Goal: Understand process/instructions: Learn how to perform a task or action

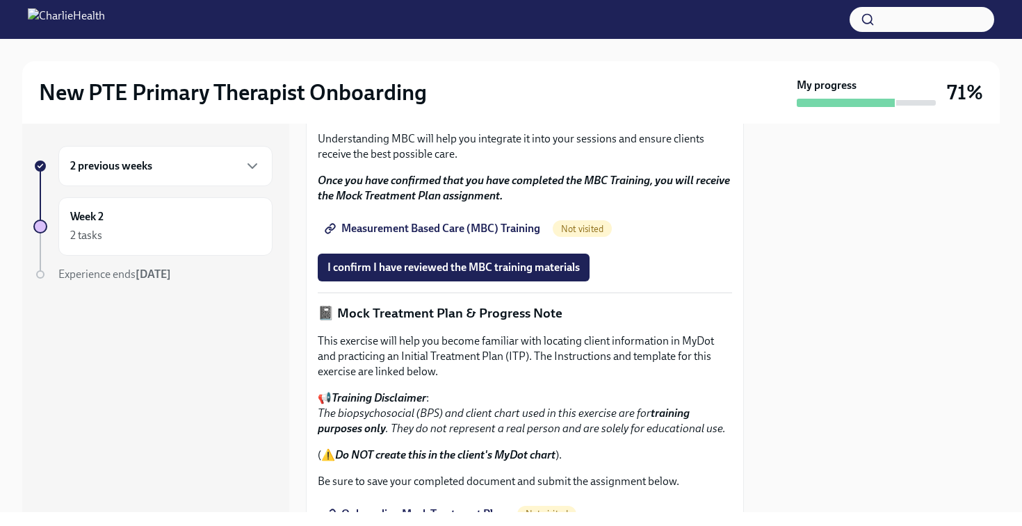
scroll to position [808, 0]
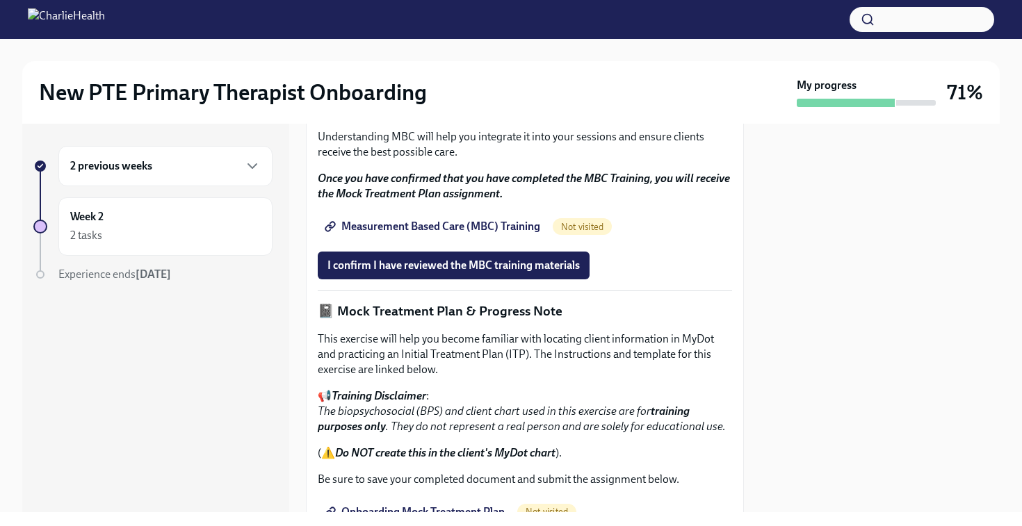
click at [429, 234] on span "Measurement Based Care (MBC) Training" at bounding box center [434, 227] width 213 height 14
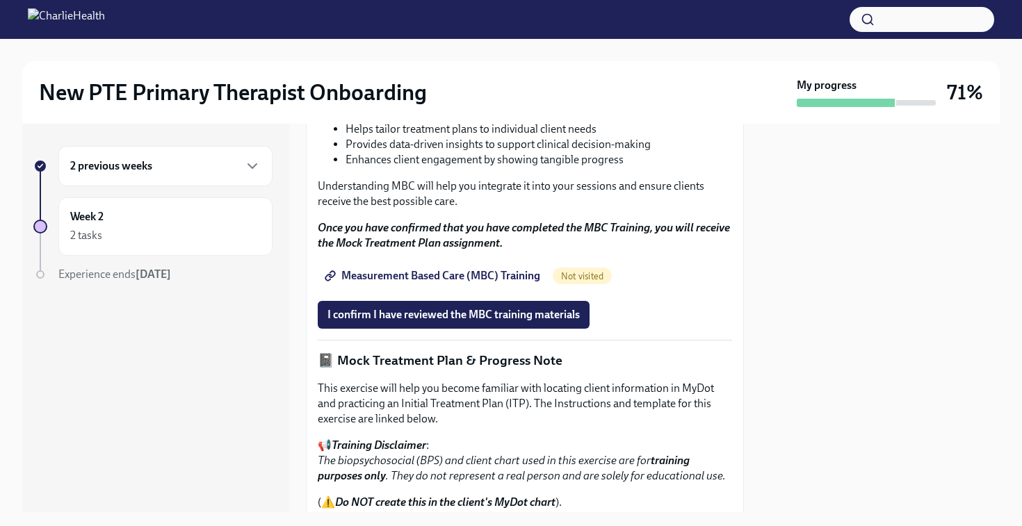
scroll to position [753, 0]
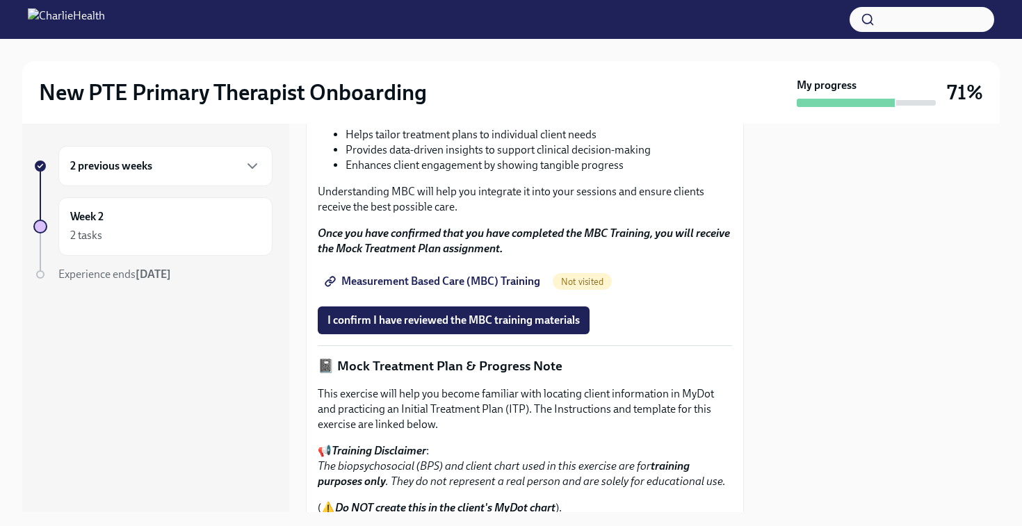
click at [414, 115] on strong "Why is this important?" at bounding box center [386, 108] width 108 height 13
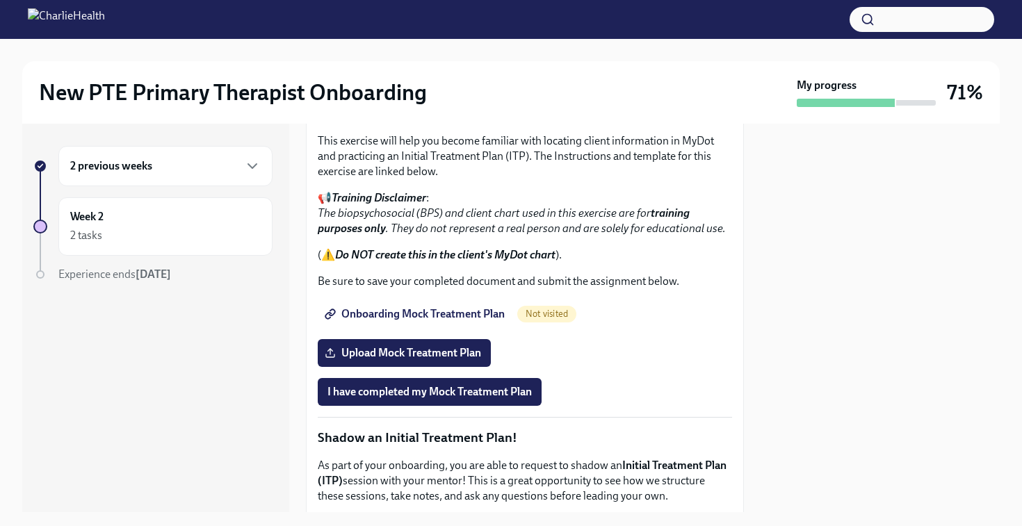
scroll to position [984, 0]
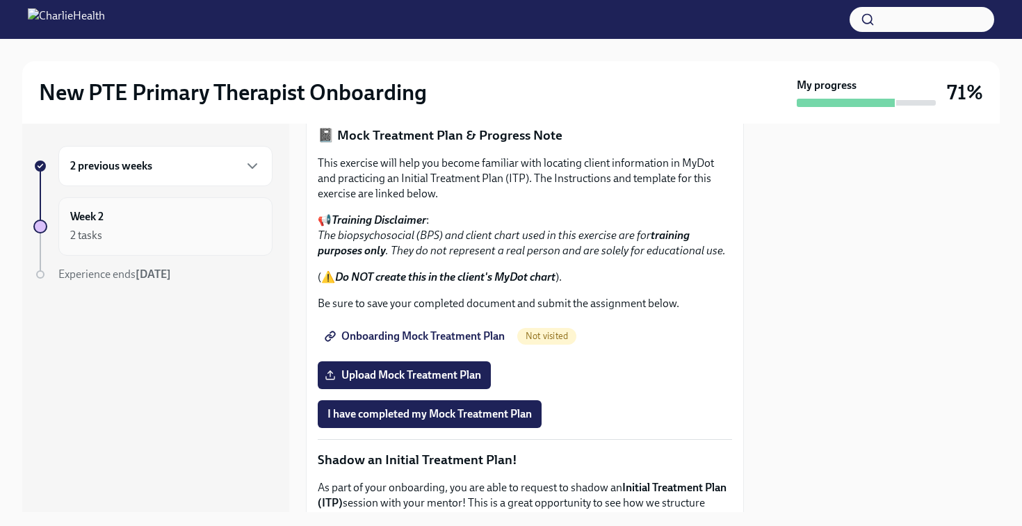
click at [206, 219] on div "Week 2 2 tasks" at bounding box center [165, 226] width 191 height 35
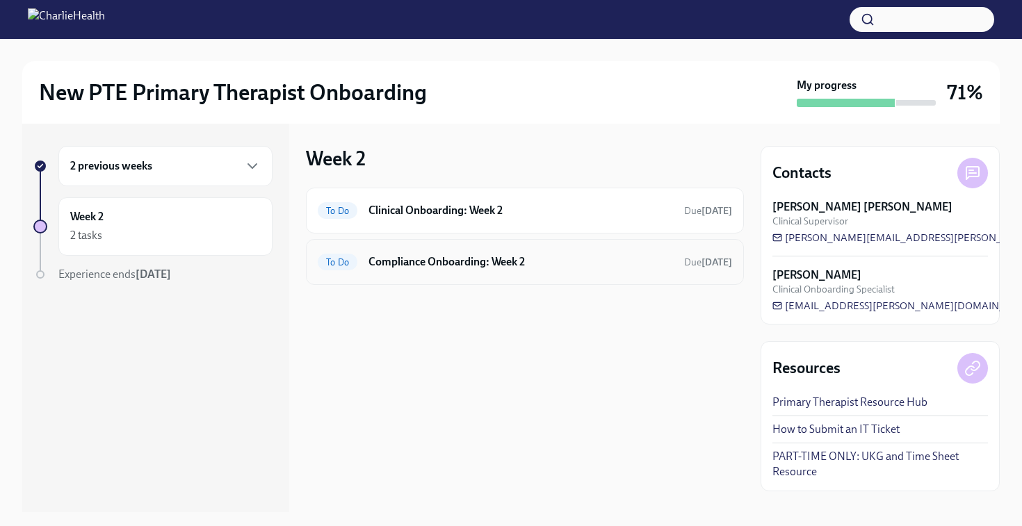
click at [432, 261] on h6 "Compliance Onboarding: Week 2" at bounding box center [521, 262] width 305 height 15
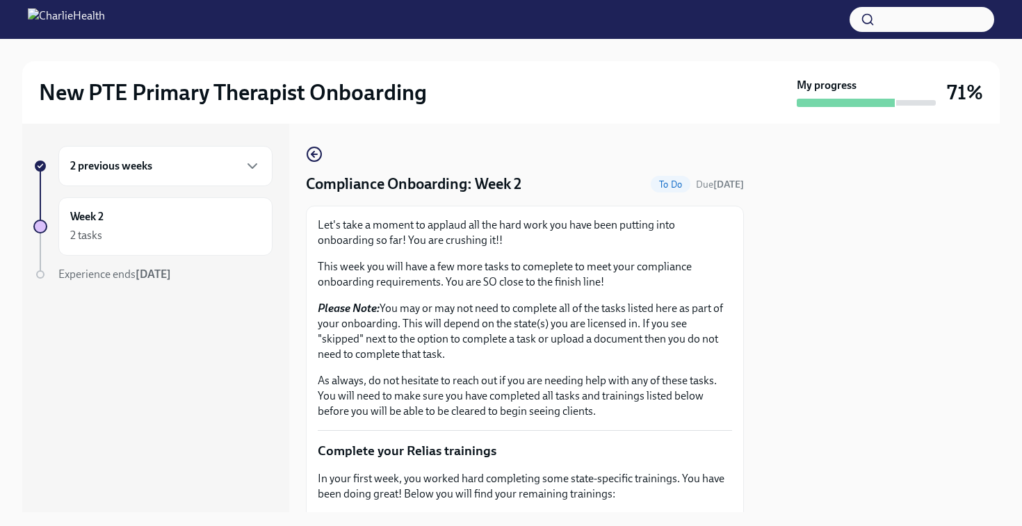
click at [175, 149] on div "2 previous weeks" at bounding box center [165, 166] width 214 height 40
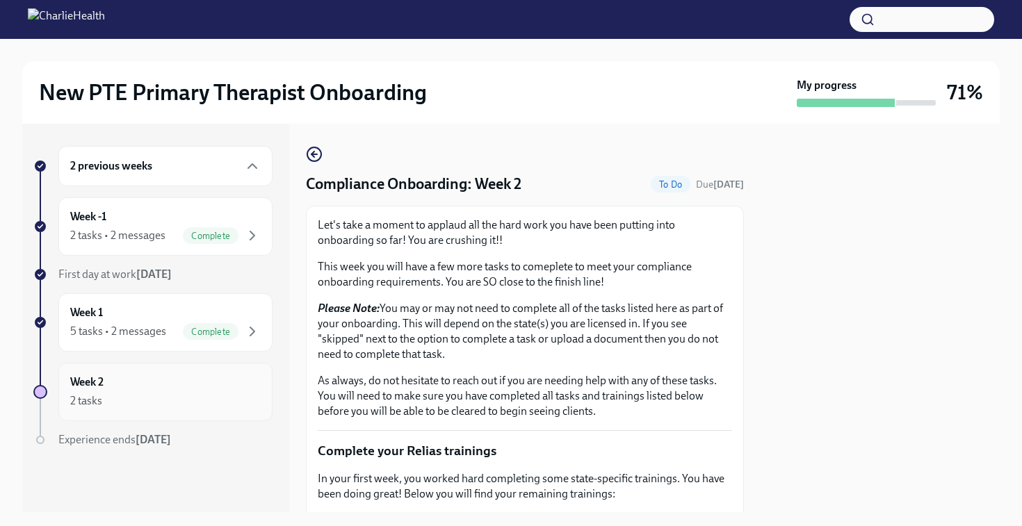
click at [171, 399] on div "2 tasks" at bounding box center [165, 401] width 191 height 17
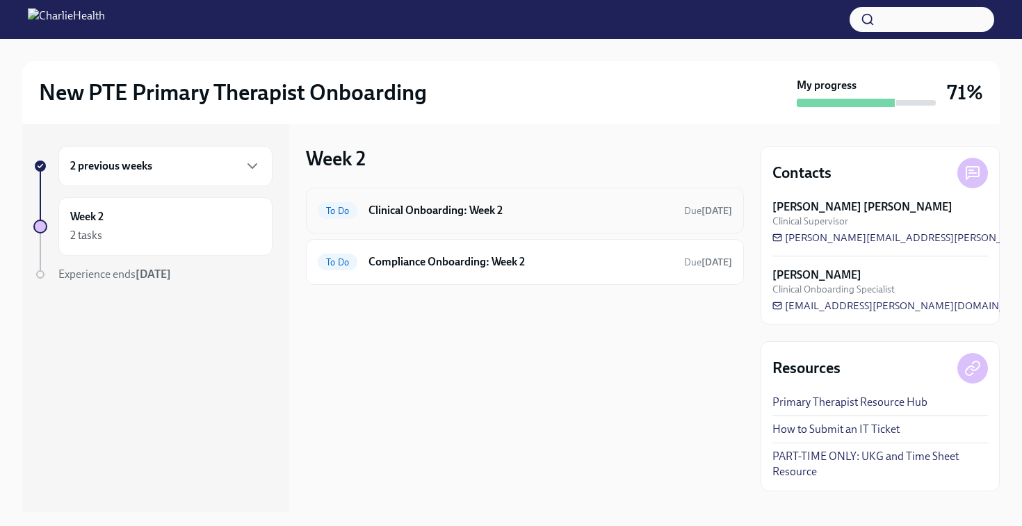
click at [473, 217] on h6 "Clinical Onboarding: Week 2" at bounding box center [521, 210] width 305 height 15
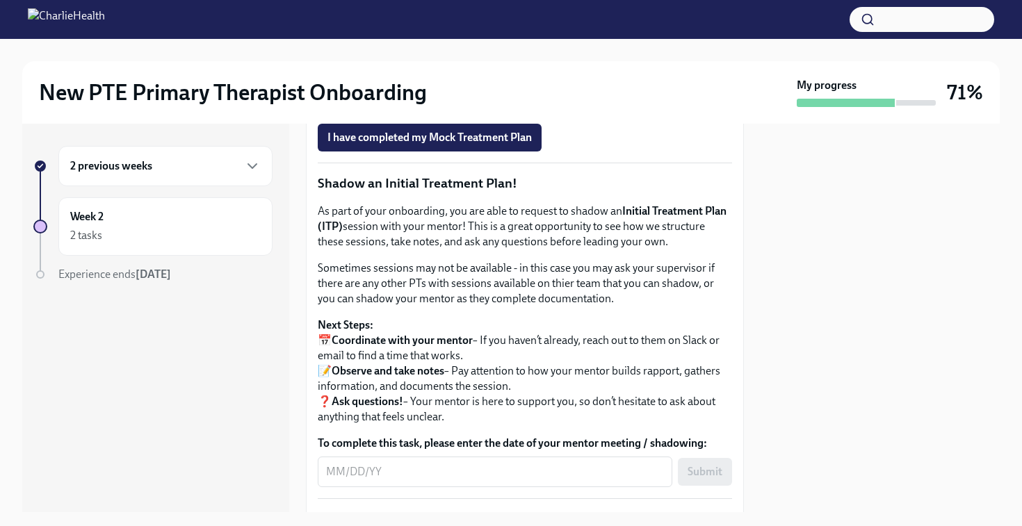
scroll to position [1259, 0]
